Goal: Task Accomplishment & Management: Manage account settings

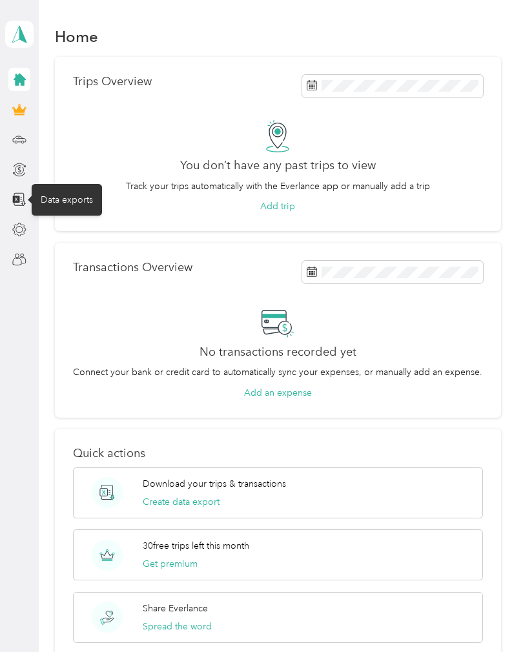
click at [12, 197] on icon at bounding box center [19, 199] width 14 height 14
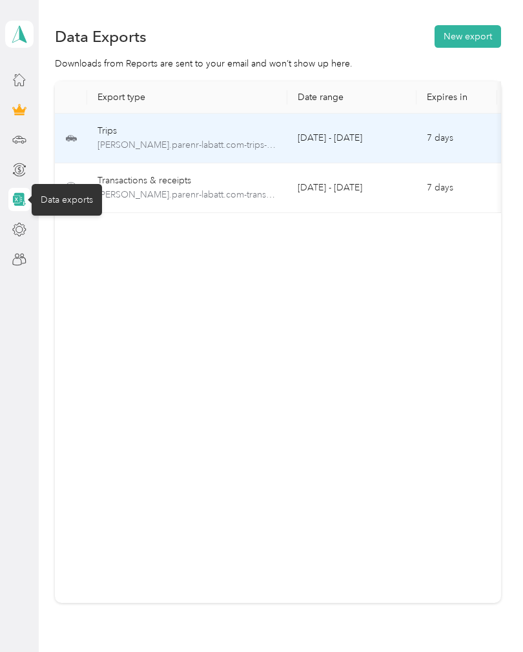
click at [200, 139] on span "[PERSON_NAME].parenr-labatt.com-trips-2025-08-25-2025-08-29.xlsx" at bounding box center [186, 145] width 179 height 14
click at [443, 142] on td "7 days" at bounding box center [456, 139] width 81 height 50
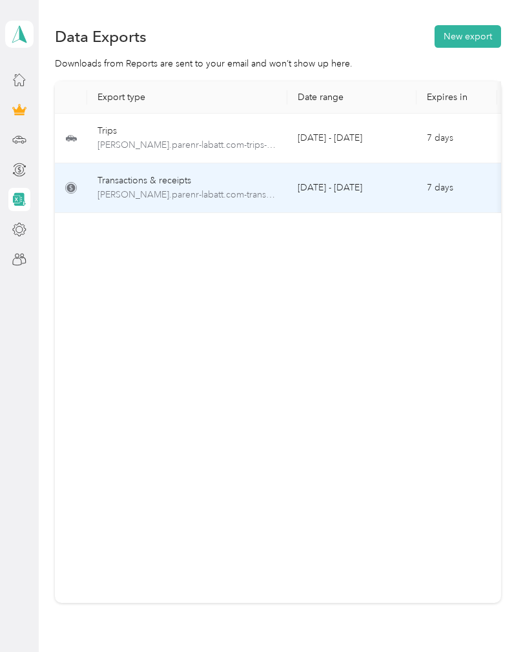
click at [362, 188] on td "[DATE] - [DATE]" at bounding box center [351, 188] width 129 height 50
click at [314, 181] on td "[DATE] - [DATE]" at bounding box center [351, 188] width 129 height 50
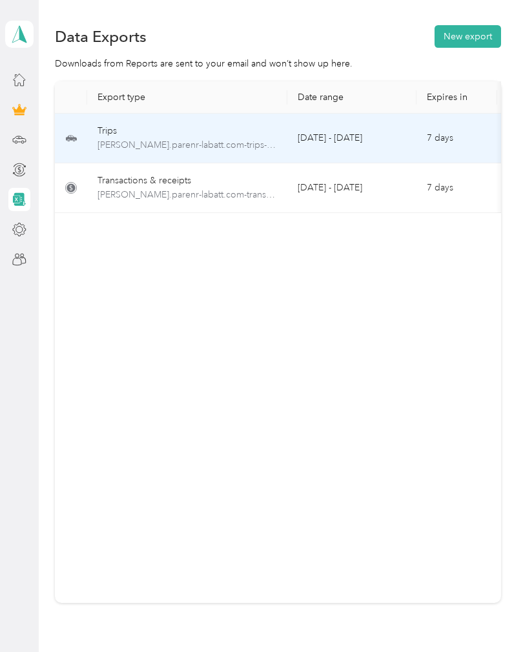
click at [65, 146] on icon at bounding box center [71, 137] width 12 height 15
click at [433, 133] on td "7 days" at bounding box center [456, 139] width 81 height 50
click at [484, 33] on button "New export" at bounding box center [467, 36] width 66 height 23
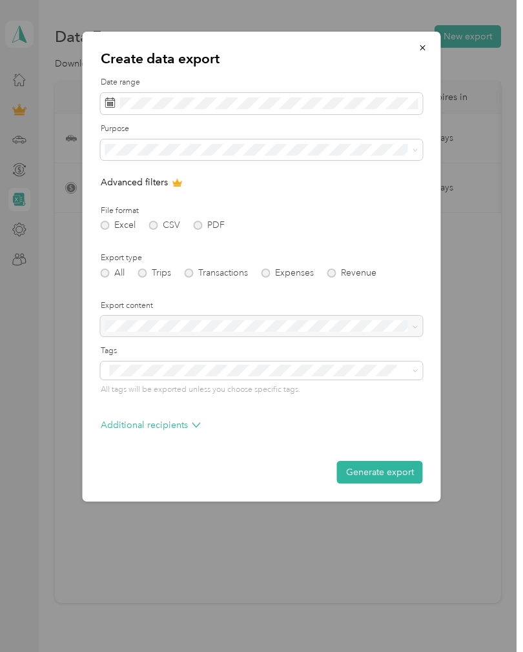
click at [426, 44] on icon "button" at bounding box center [422, 47] width 9 height 9
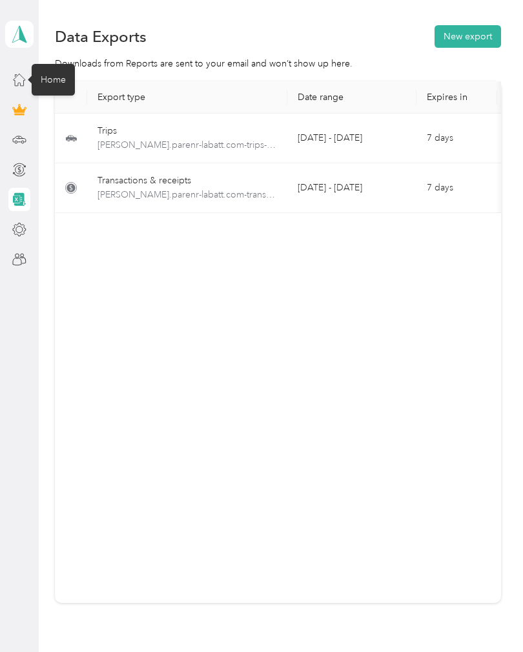
click at [12, 83] on icon at bounding box center [19, 79] width 14 height 14
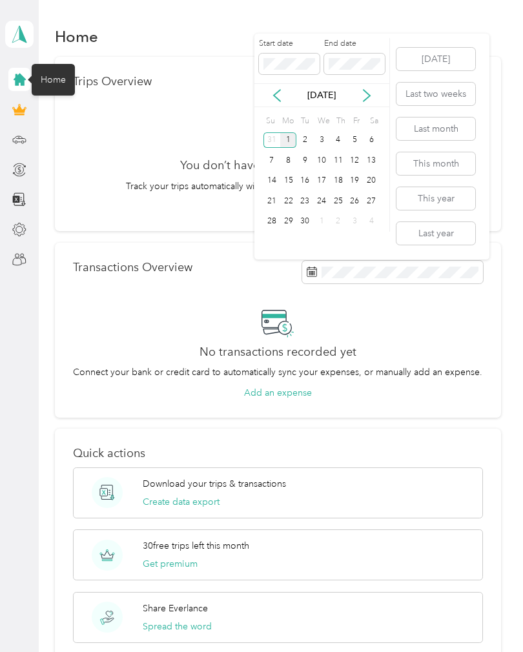
click at [452, 88] on button "Last two weeks" at bounding box center [435, 94] width 79 height 23
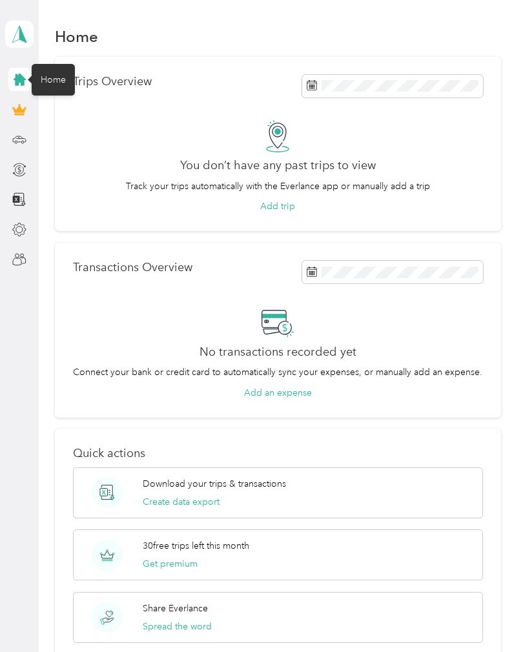
click at [419, 263] on span at bounding box center [392, 272] width 181 height 23
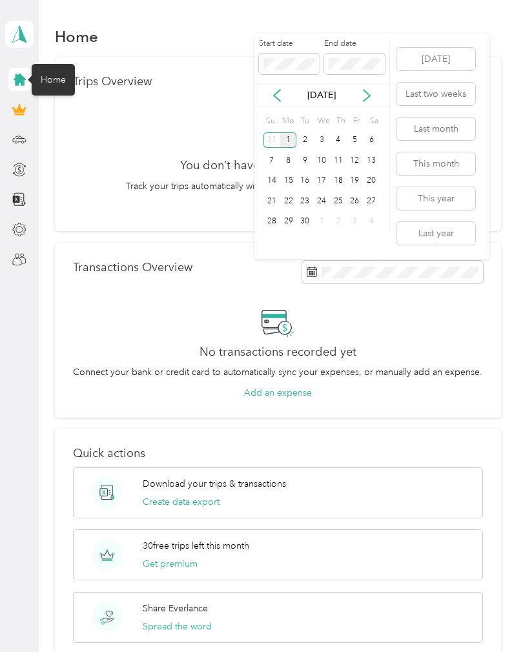
click at [441, 55] on button "[DATE]" at bounding box center [435, 59] width 79 height 23
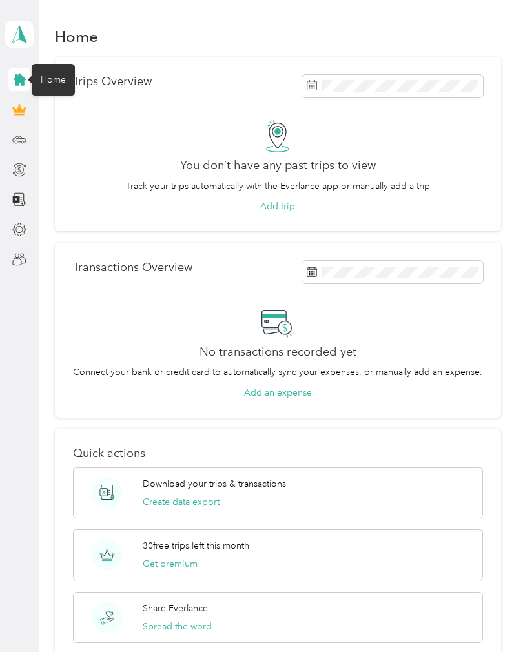
click at [9, 106] on div at bounding box center [19, 109] width 22 height 23
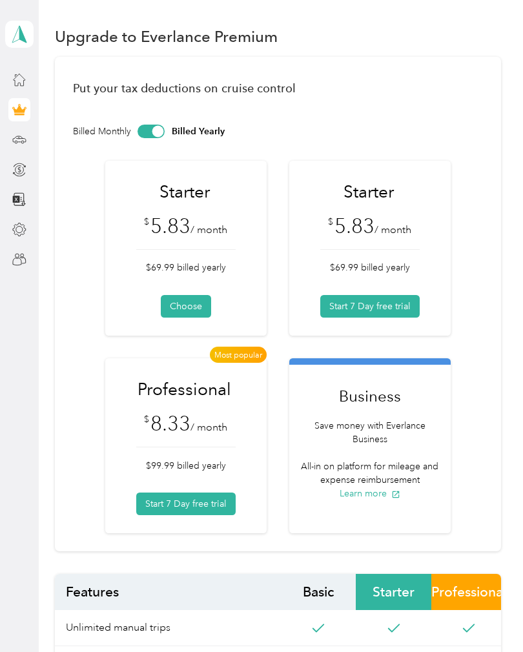
click at [8, 139] on div at bounding box center [19, 139] width 22 height 23
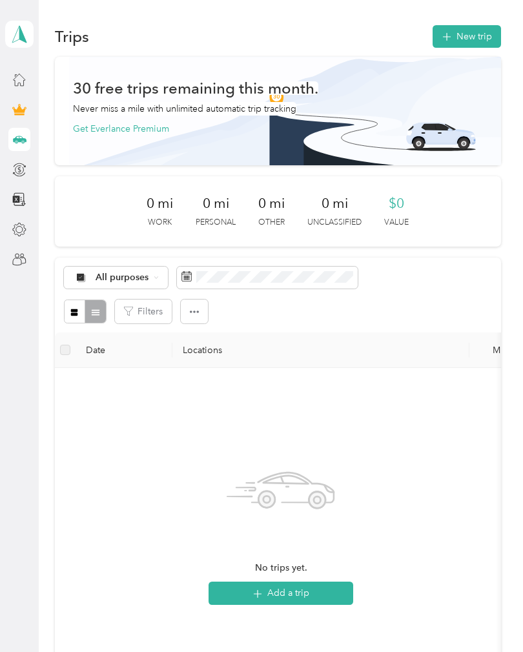
click at [8, 164] on div at bounding box center [19, 169] width 22 height 23
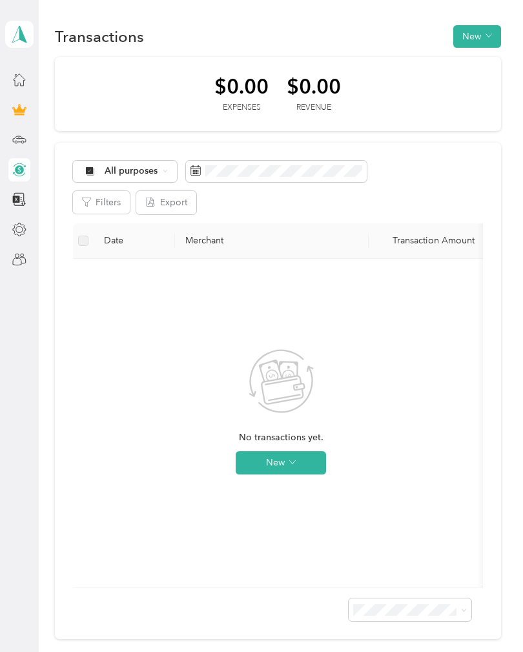
click at [8, 230] on div at bounding box center [19, 229] width 22 height 23
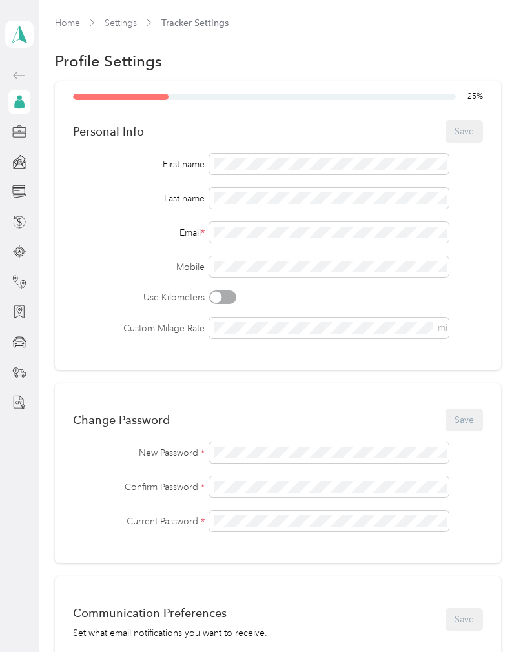
click at [15, 99] on icon at bounding box center [19, 102] width 14 height 14
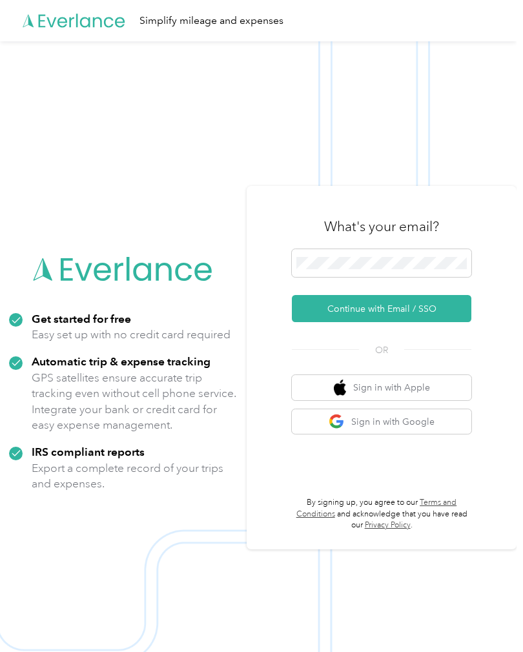
scroll to position [45, 0]
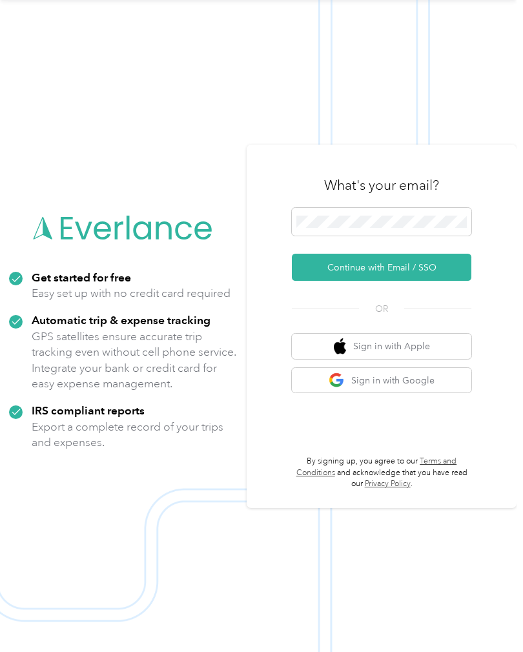
click at [441, 275] on button "Continue with Email / SSO" at bounding box center [381, 267] width 179 height 27
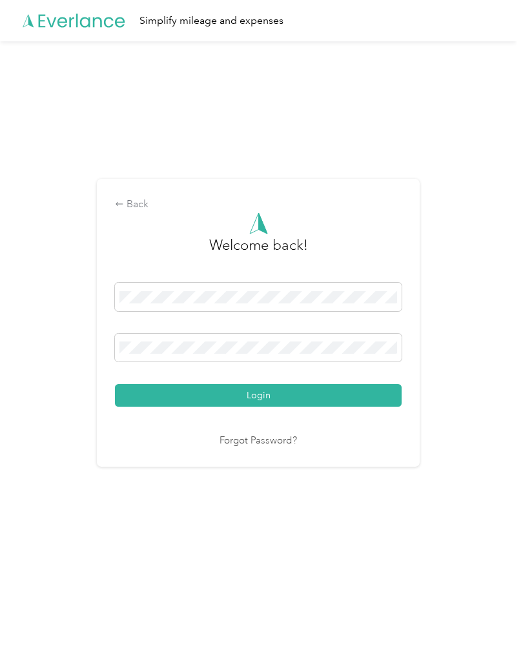
click at [261, 404] on button "Login" at bounding box center [258, 395] width 286 height 23
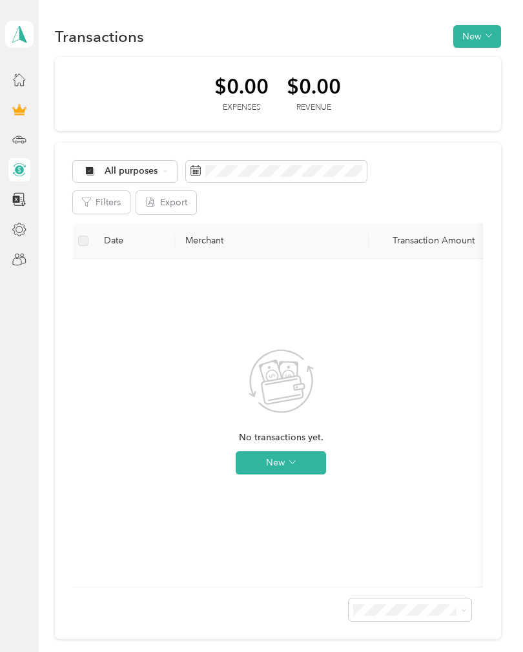
click at [10, 203] on div at bounding box center [19, 199] width 22 height 23
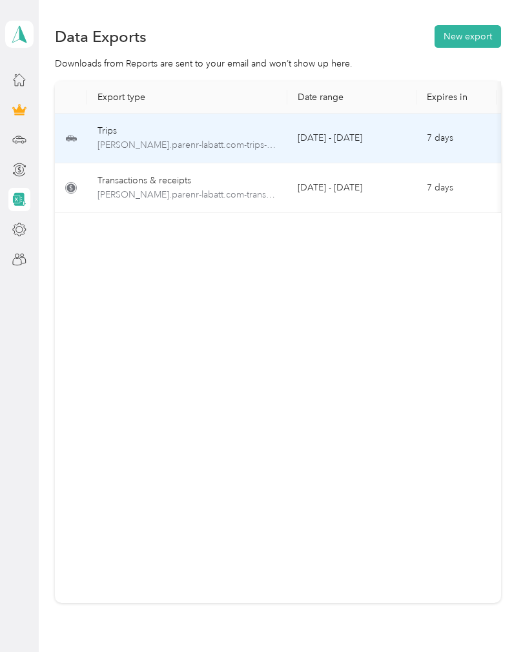
click at [441, 142] on td "7 days" at bounding box center [456, 139] width 81 height 50
click at [449, 143] on td "7 days" at bounding box center [456, 139] width 81 height 50
click at [354, 143] on td "[DATE] - [DATE]" at bounding box center [351, 139] width 129 height 50
click at [477, 33] on button "New export" at bounding box center [467, 36] width 66 height 23
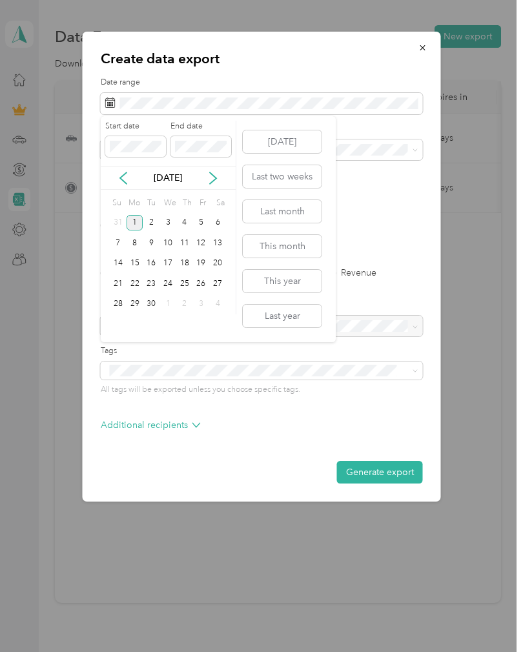
click at [124, 175] on icon at bounding box center [123, 178] width 13 height 13
click at [136, 306] on div "25" at bounding box center [134, 304] width 17 height 16
click at [202, 304] on div "29" at bounding box center [201, 304] width 17 height 16
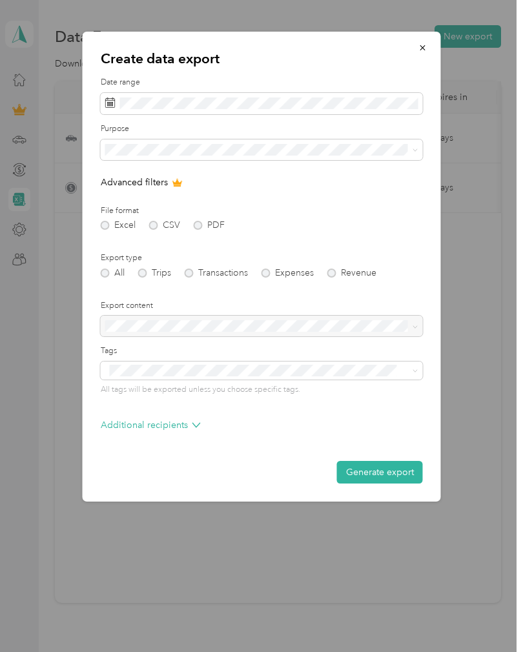
scroll to position [20, 0]
click at [201, 223] on div "Excel CSV PDF" at bounding box center [262, 225] width 322 height 9
click at [103, 219] on div "File format Excel CSV PDF" at bounding box center [262, 217] width 322 height 25
click at [112, 227] on div "Excel CSV PDF" at bounding box center [262, 225] width 322 height 9
click at [217, 221] on div "Excel CSV PDF" at bounding box center [262, 225] width 322 height 9
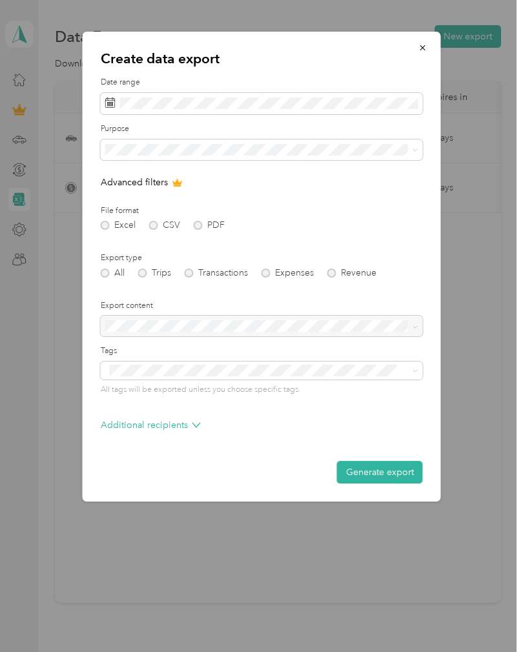
click at [176, 173] on form "Date range Purpose Advanced filters File format Excel CSV PDF Export type All T…" at bounding box center [262, 280] width 322 height 406
click at [180, 185] on icon at bounding box center [177, 182] width 10 height 10
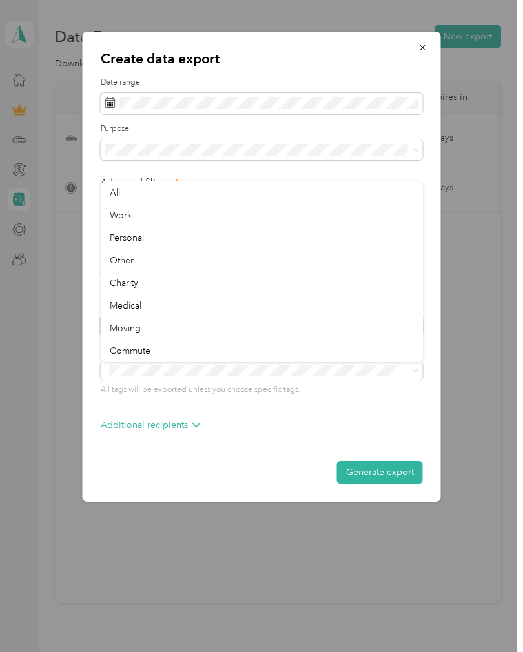
click at [158, 208] on div "Work" at bounding box center [262, 215] width 304 height 14
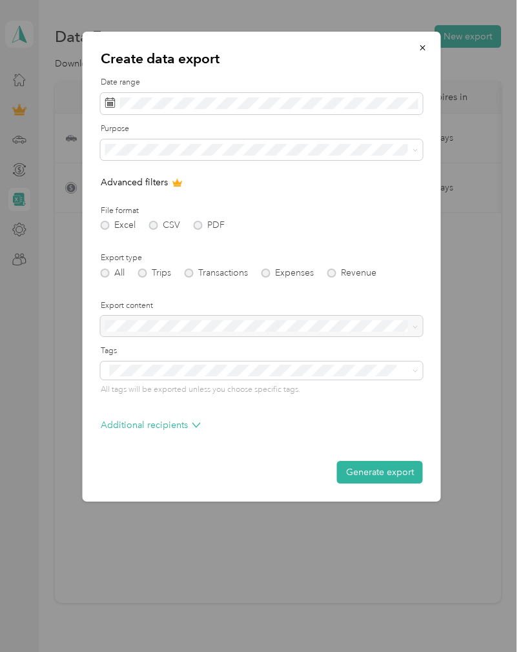
click at [113, 226] on div "Excel CSV PDF" at bounding box center [262, 225] width 322 height 9
click at [155, 231] on form "Date range Purpose Advanced filters File format Excel CSV PDF Export type All T…" at bounding box center [262, 280] width 322 height 406
click at [205, 225] on div "Excel CSV PDF" at bounding box center [262, 225] width 322 height 9
click at [203, 229] on div "Excel CSV PDF" at bounding box center [262, 225] width 322 height 9
click at [389, 475] on button "Generate export" at bounding box center [380, 472] width 86 height 23
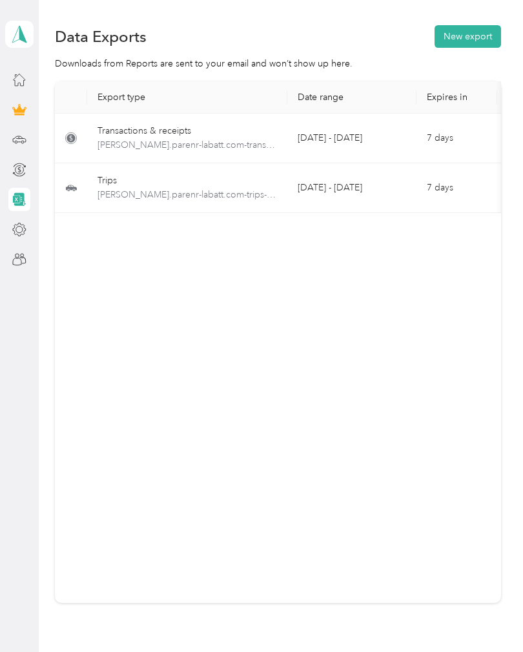
click at [309, 119] on td "[DATE] - [DATE]" at bounding box center [351, 139] width 129 height 50
click at [26, 136] on icon at bounding box center [19, 139] width 13 height 6
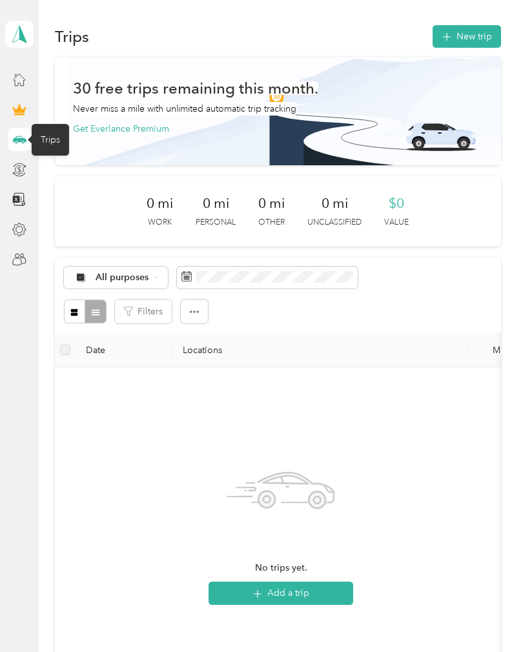
click at [10, 68] on div at bounding box center [19, 79] width 22 height 23
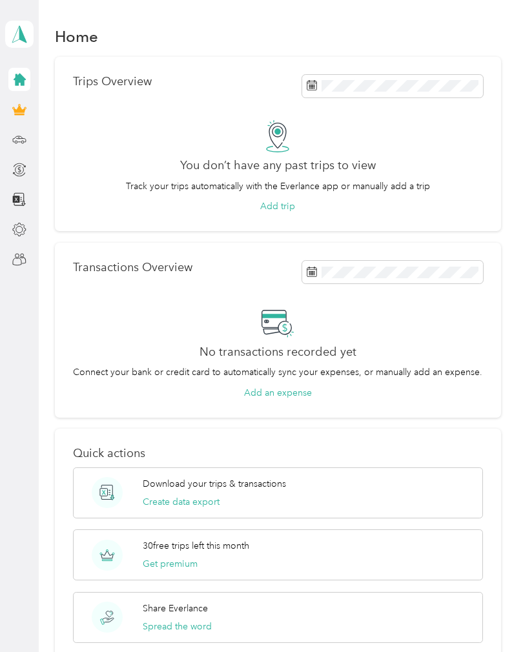
click at [395, 467] on div "Download your trips & transactions Create data export" at bounding box center [278, 492] width 410 height 51
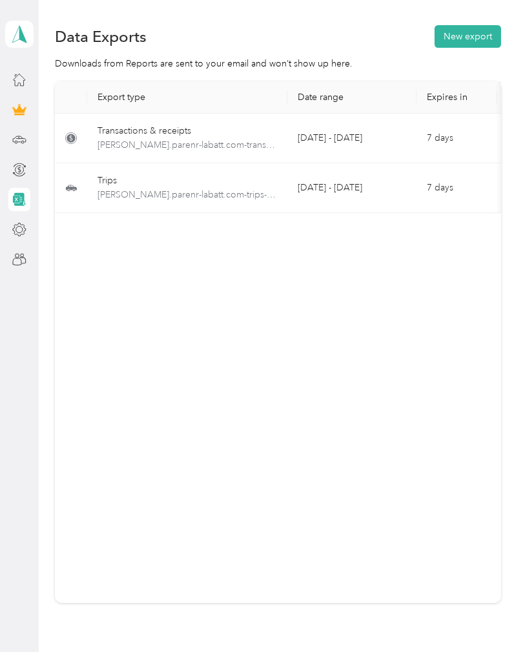
click at [379, 114] on td "[DATE] - [DATE]" at bounding box center [351, 139] width 129 height 50
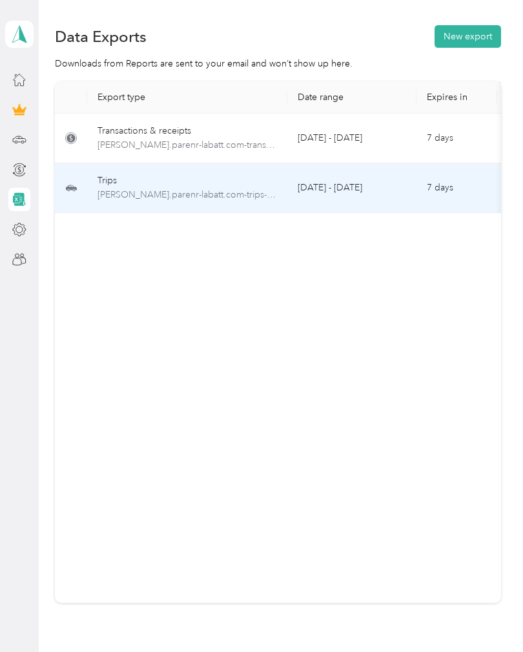
click at [61, 176] on td at bounding box center [71, 188] width 32 height 50
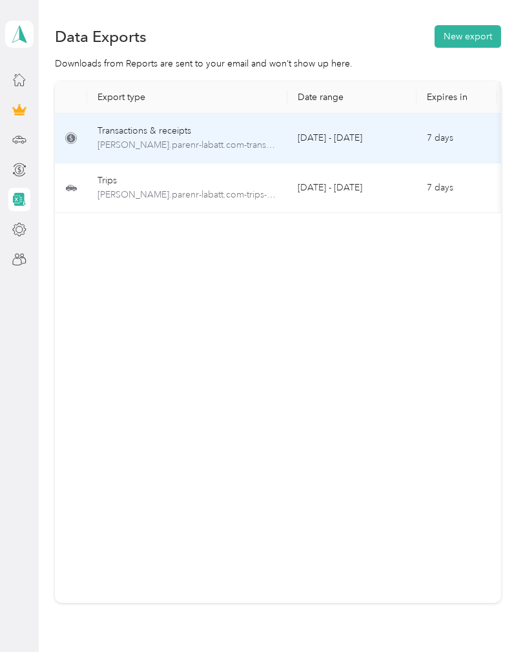
click at [65, 130] on icon at bounding box center [71, 137] width 12 height 15
click at [446, 118] on td "7 days" at bounding box center [456, 139] width 81 height 50
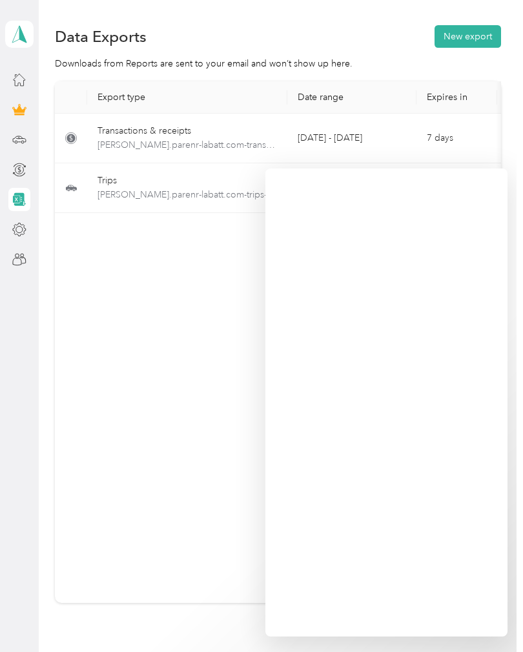
click at [13, 196] on icon at bounding box center [19, 199] width 14 height 14
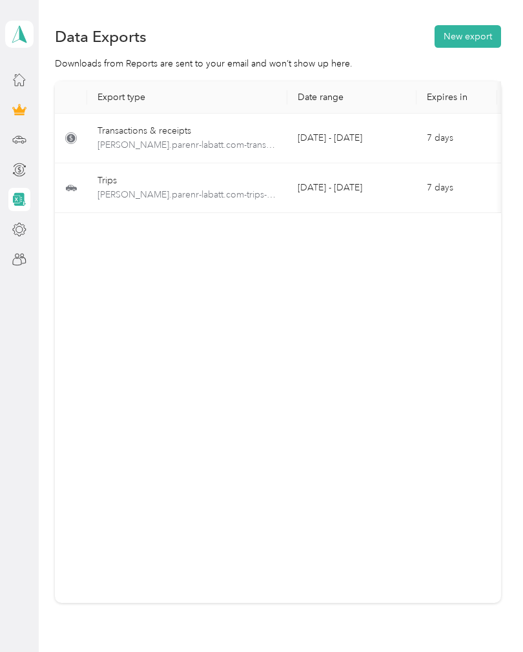
click at [343, 139] on td "[DATE] - [DATE]" at bounding box center [351, 139] width 129 height 50
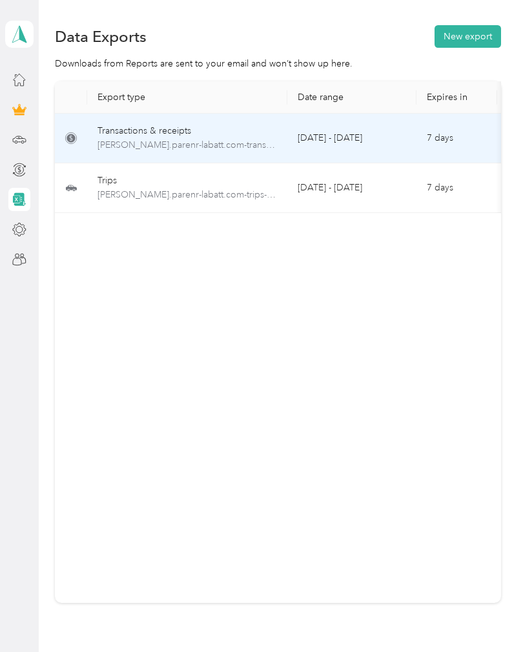
click at [67, 137] on icon at bounding box center [70, 138] width 8 height 8
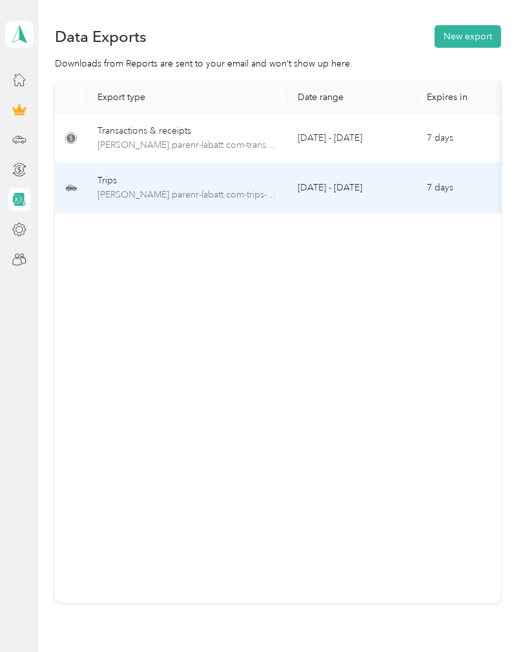
click at [317, 190] on td "[DATE] - [DATE]" at bounding box center [351, 188] width 129 height 50
click at [326, 134] on td "[DATE] - [DATE]" at bounding box center [351, 139] width 129 height 50
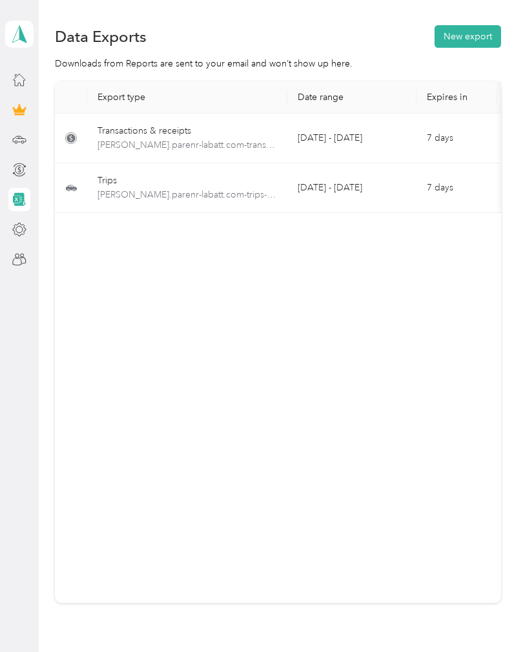
click at [8, 79] on div at bounding box center [19, 79] width 22 height 23
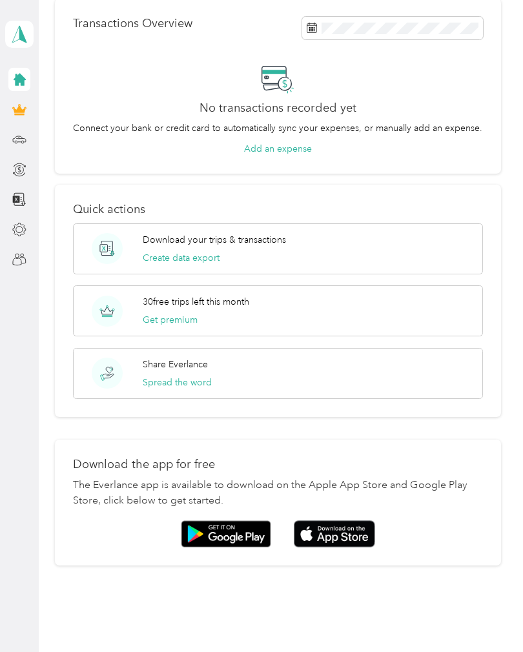
scroll to position [246, 0]
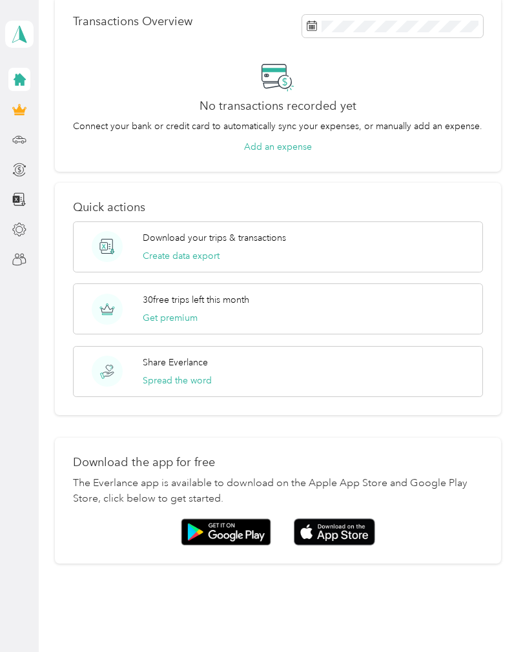
click at [206, 255] on button "Create data export" at bounding box center [181, 256] width 77 height 14
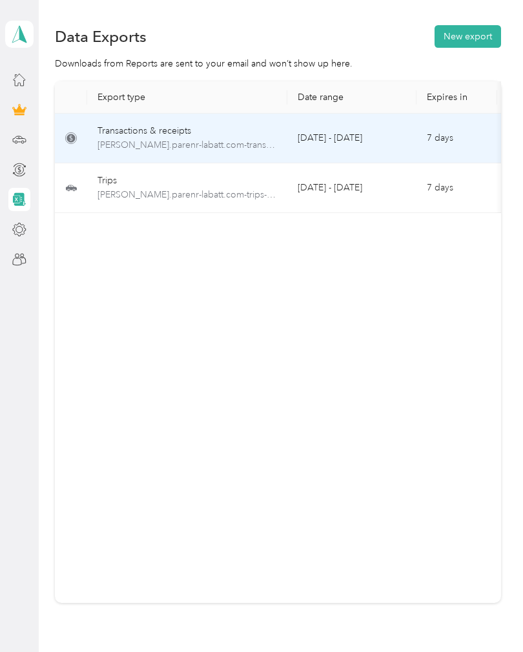
click at [342, 139] on td "[DATE] - [DATE]" at bounding box center [351, 139] width 129 height 50
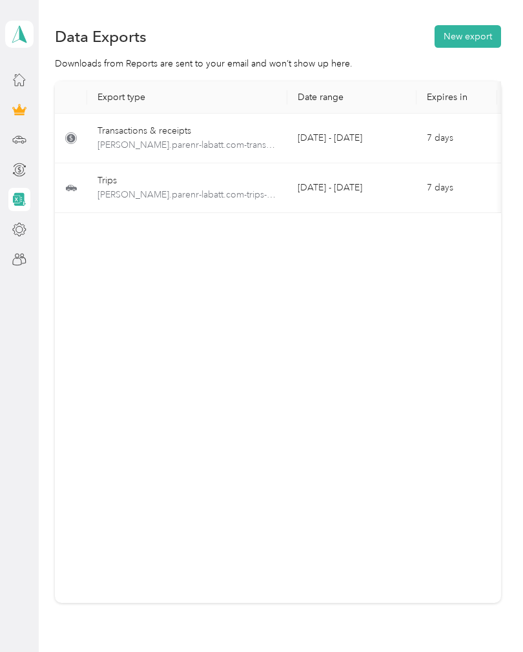
click at [10, 83] on div at bounding box center [19, 79] width 22 height 23
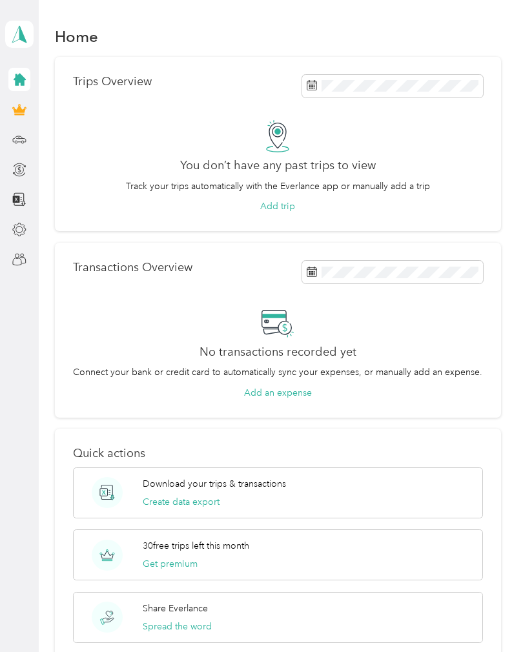
click at [19, 34] on icon at bounding box center [19, 34] width 19 height 18
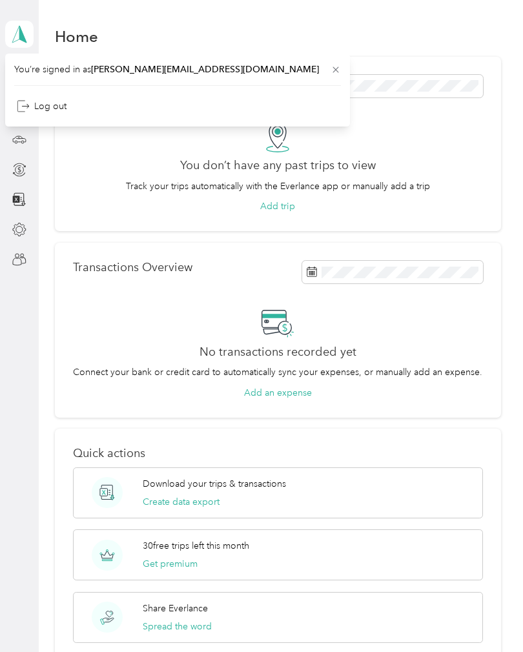
click at [407, 496] on div "Download your trips & transactions Create data export" at bounding box center [278, 492] width 410 height 51
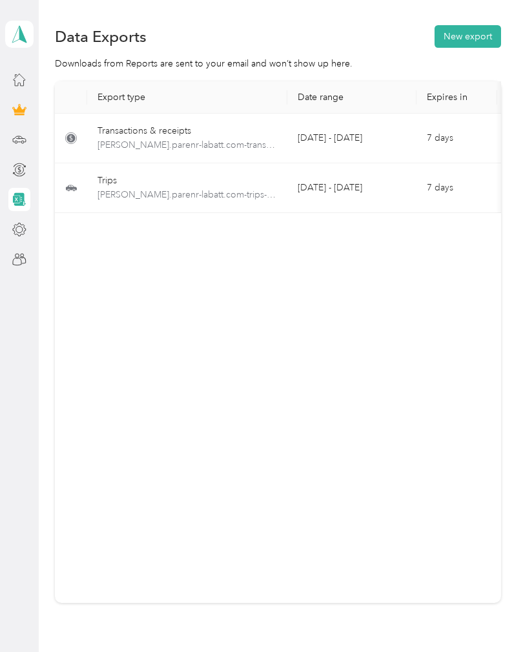
click at [10, 80] on div at bounding box center [19, 79] width 22 height 23
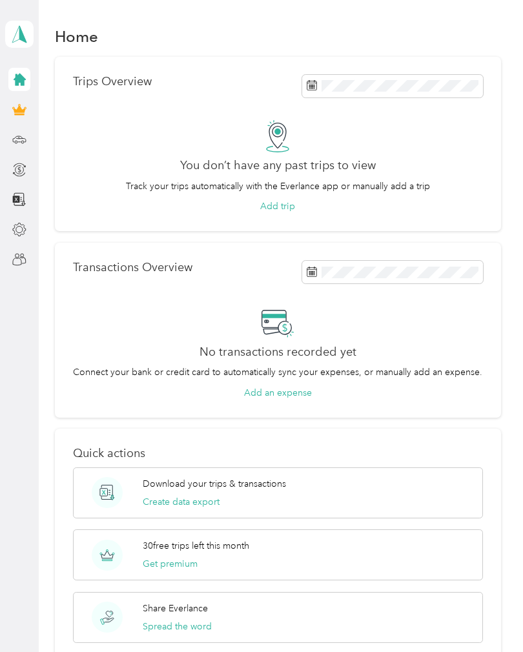
click at [282, 203] on button "Add trip" at bounding box center [277, 206] width 35 height 14
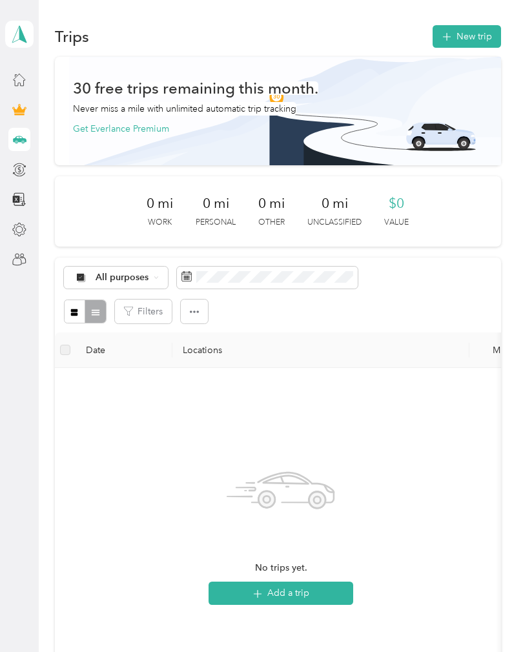
click at [271, 569] on span "No trips yet." at bounding box center [281, 568] width 52 height 14
click at [152, 283] on div "All purposes" at bounding box center [116, 277] width 105 height 22
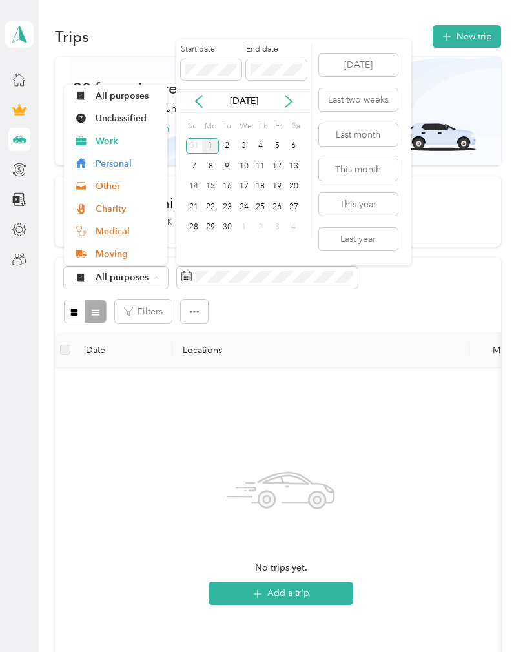
click at [201, 97] on icon at bounding box center [198, 101] width 13 height 13
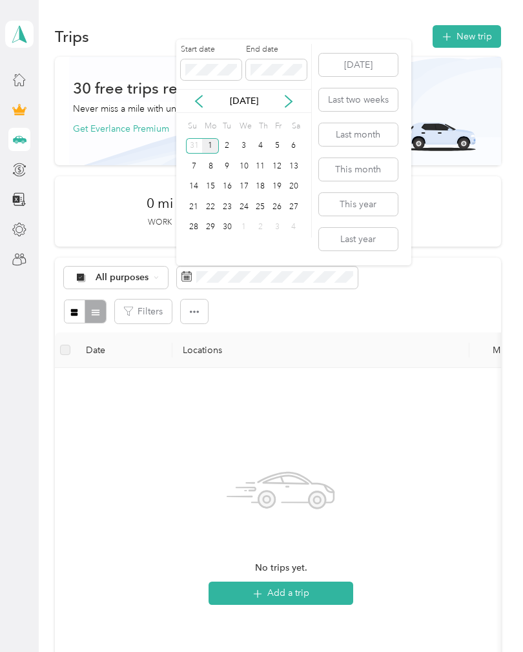
click at [201, 99] on icon at bounding box center [198, 101] width 13 height 13
click at [286, 97] on icon at bounding box center [288, 101] width 13 height 13
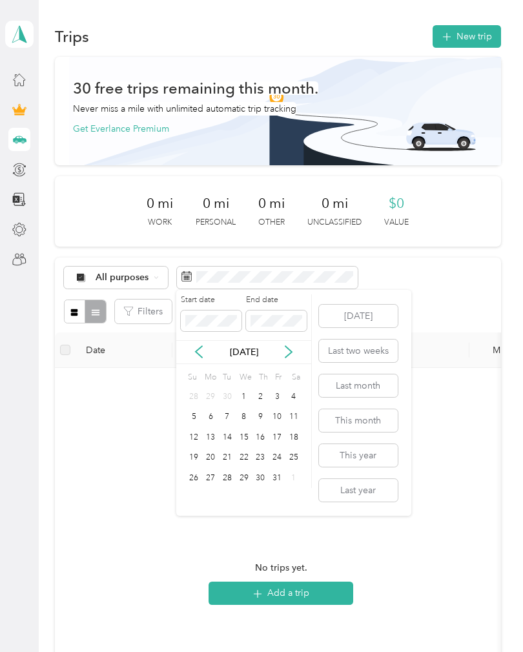
click at [145, 274] on span "All purposes" at bounding box center [122, 277] width 54 height 9
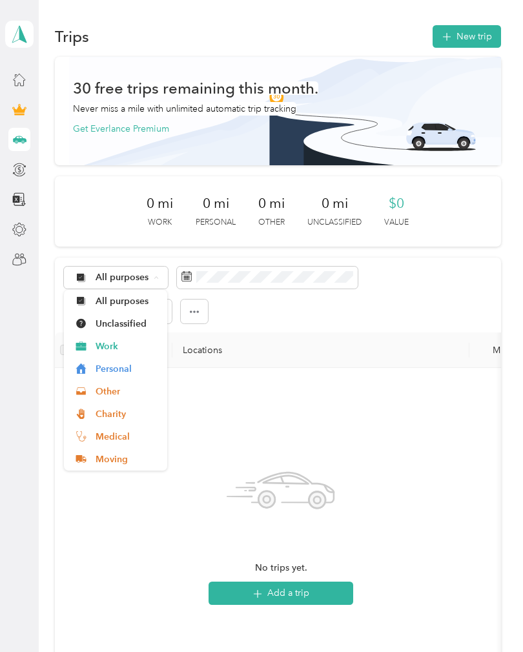
click at [111, 347] on span "Work" at bounding box center [126, 346] width 63 height 14
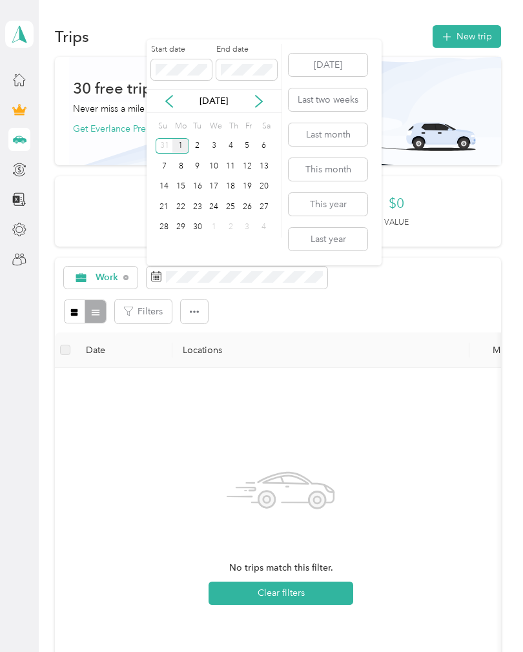
click at [164, 101] on icon at bounding box center [169, 101] width 13 height 13
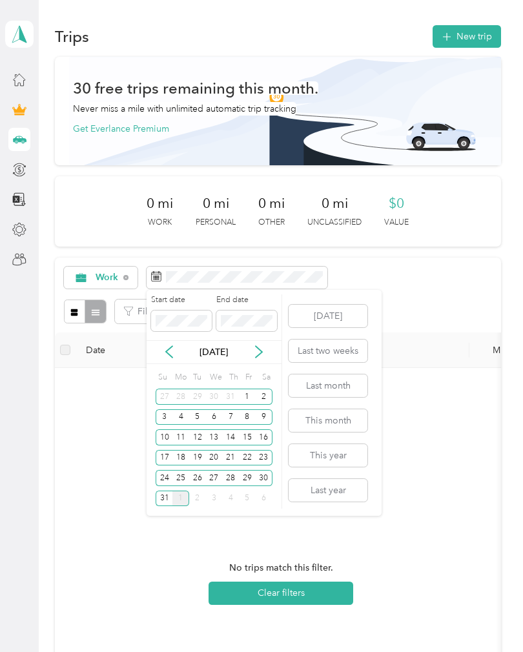
click at [179, 483] on div "25" at bounding box center [180, 478] width 17 height 16
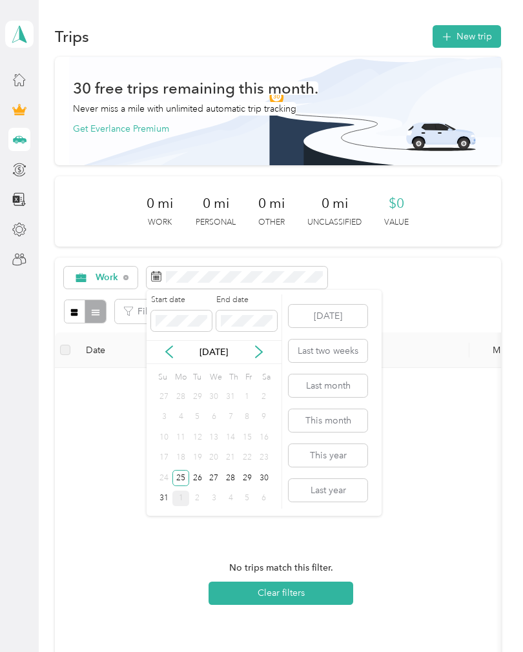
click at [244, 479] on div "29" at bounding box center [247, 478] width 17 height 16
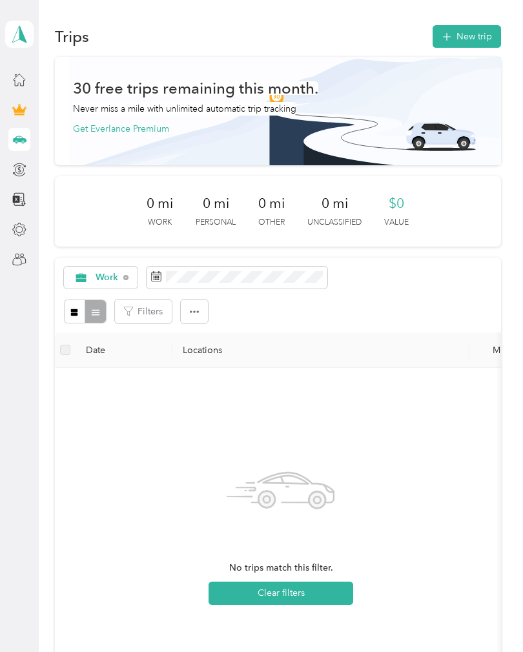
click at [310, 590] on button "Clear filters" at bounding box center [280, 592] width 145 height 23
click at [303, 355] on th "Locations" at bounding box center [320, 349] width 297 height 35
click at [73, 355] on th at bounding box center [65, 349] width 21 height 35
click at [75, 346] on th "Date" at bounding box center [123, 349] width 97 height 35
click at [78, 346] on th "Date" at bounding box center [123, 349] width 97 height 35
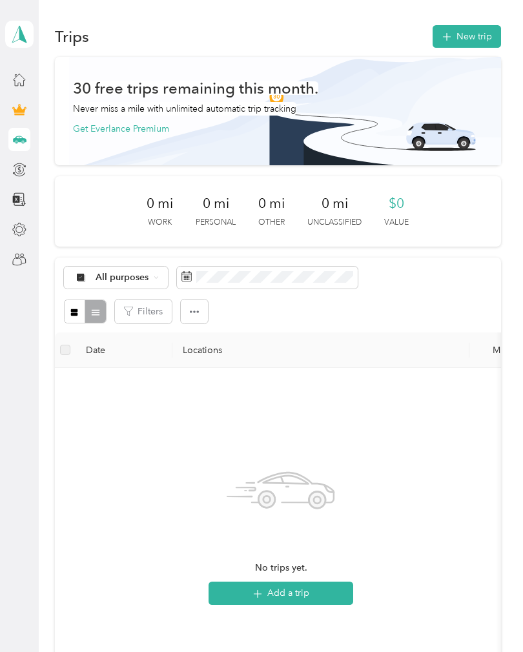
click at [197, 317] on span "button" at bounding box center [194, 311] width 9 height 11
click at [181, 360] on span "Export" at bounding box center [175, 359] width 27 height 11
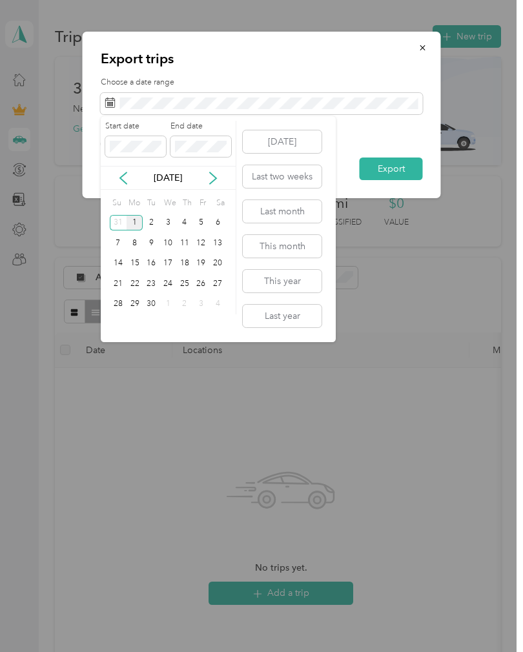
click at [121, 173] on icon at bounding box center [123, 178] width 13 height 13
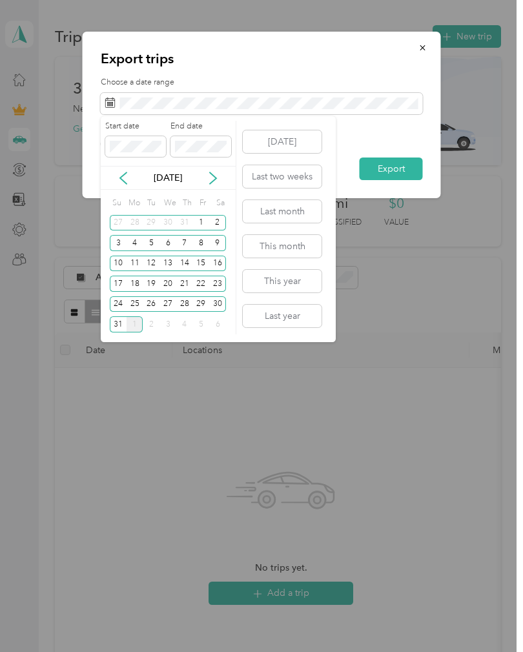
click at [140, 304] on div "25" at bounding box center [134, 304] width 17 height 16
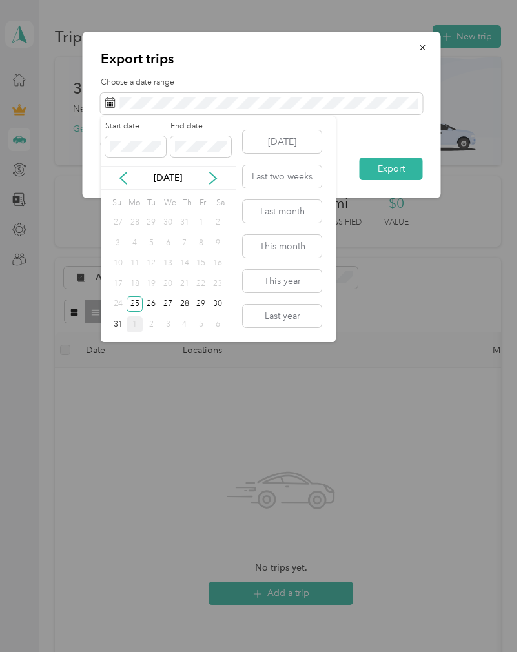
click at [201, 300] on div "29" at bounding box center [201, 304] width 17 height 16
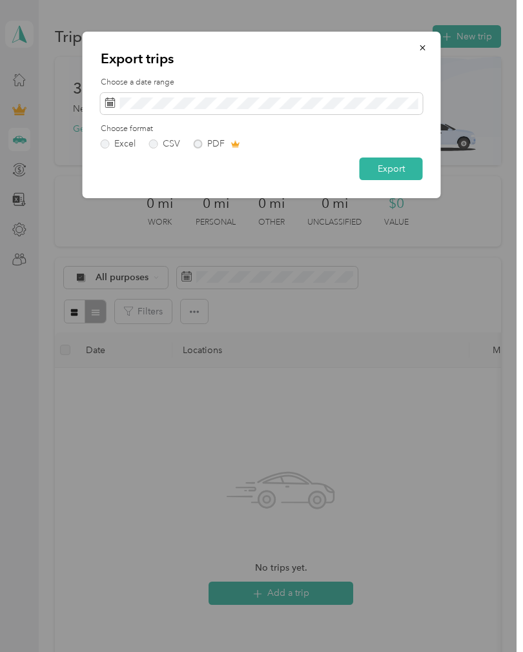
click at [400, 165] on button "Export" at bounding box center [390, 168] width 63 height 23
